Goal: Information Seeking & Learning: Learn about a topic

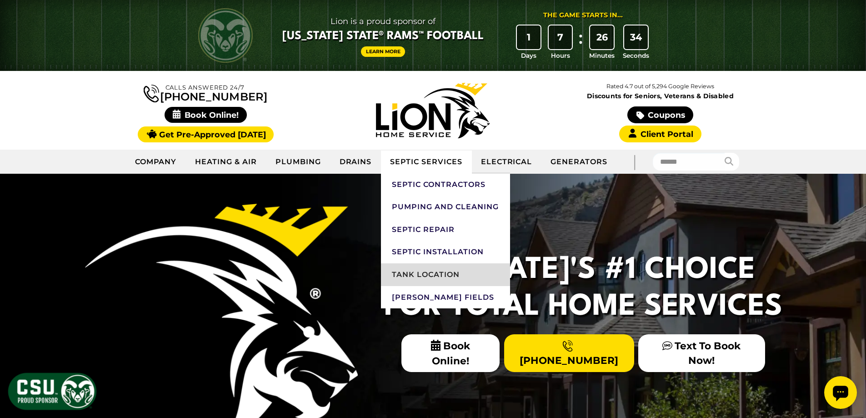
click at [427, 279] on link "Tank Location" at bounding box center [445, 274] width 129 height 23
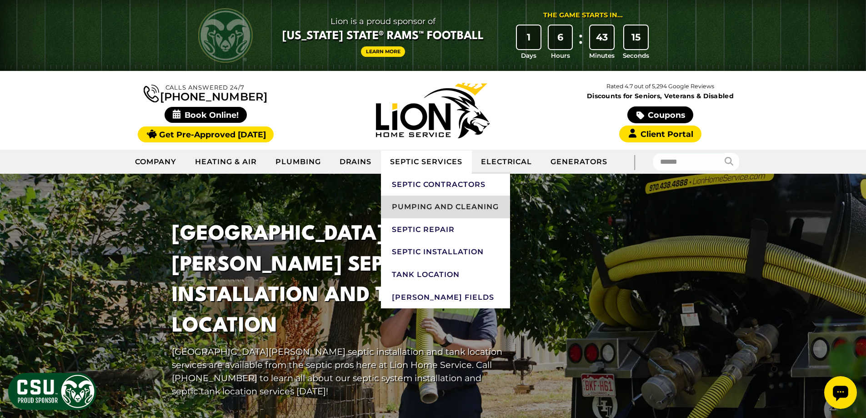
click at [434, 206] on link "Pumping and Cleaning" at bounding box center [445, 207] width 129 height 23
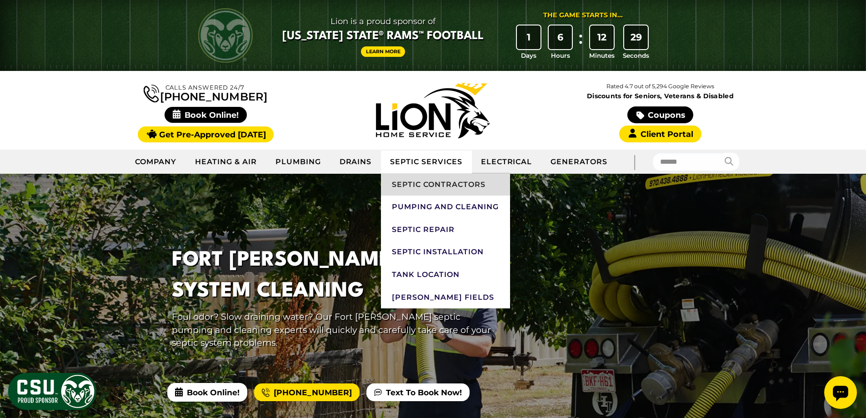
click at [436, 186] on link "Septic Contractors" at bounding box center [445, 184] width 129 height 23
